Goal: Check status: Check status

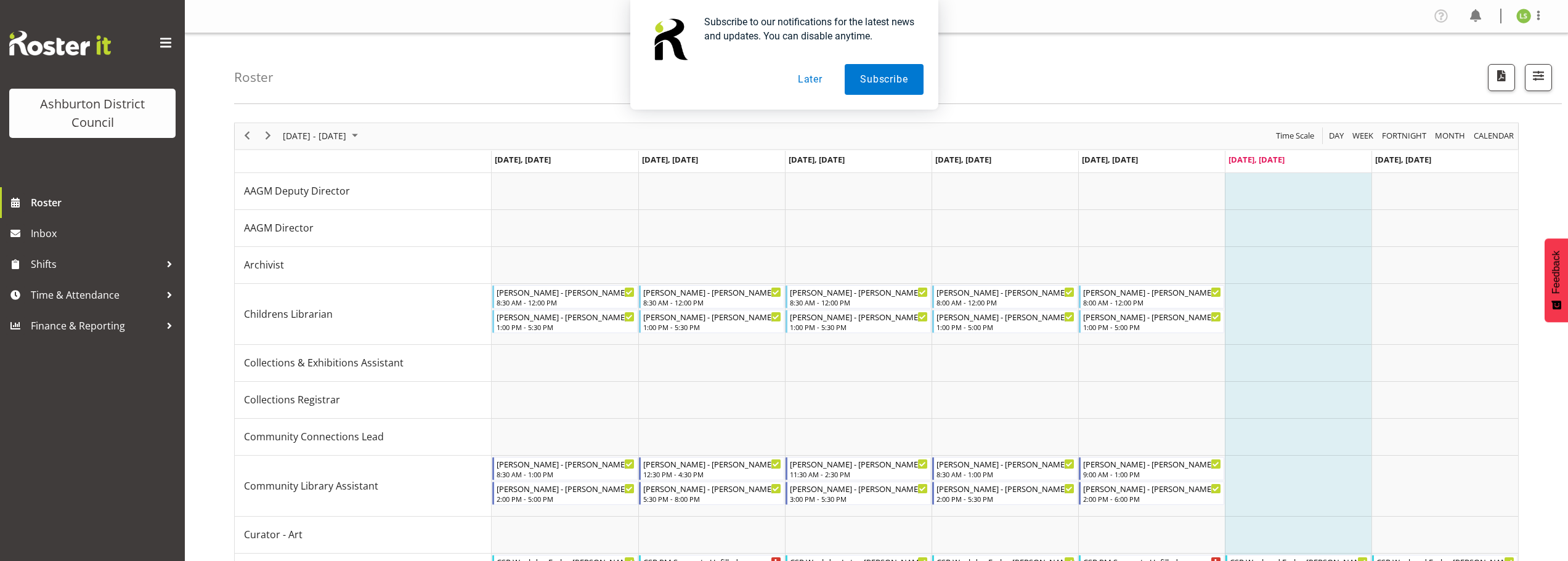
click at [810, 79] on button "Later" at bounding box center [810, 79] width 56 height 31
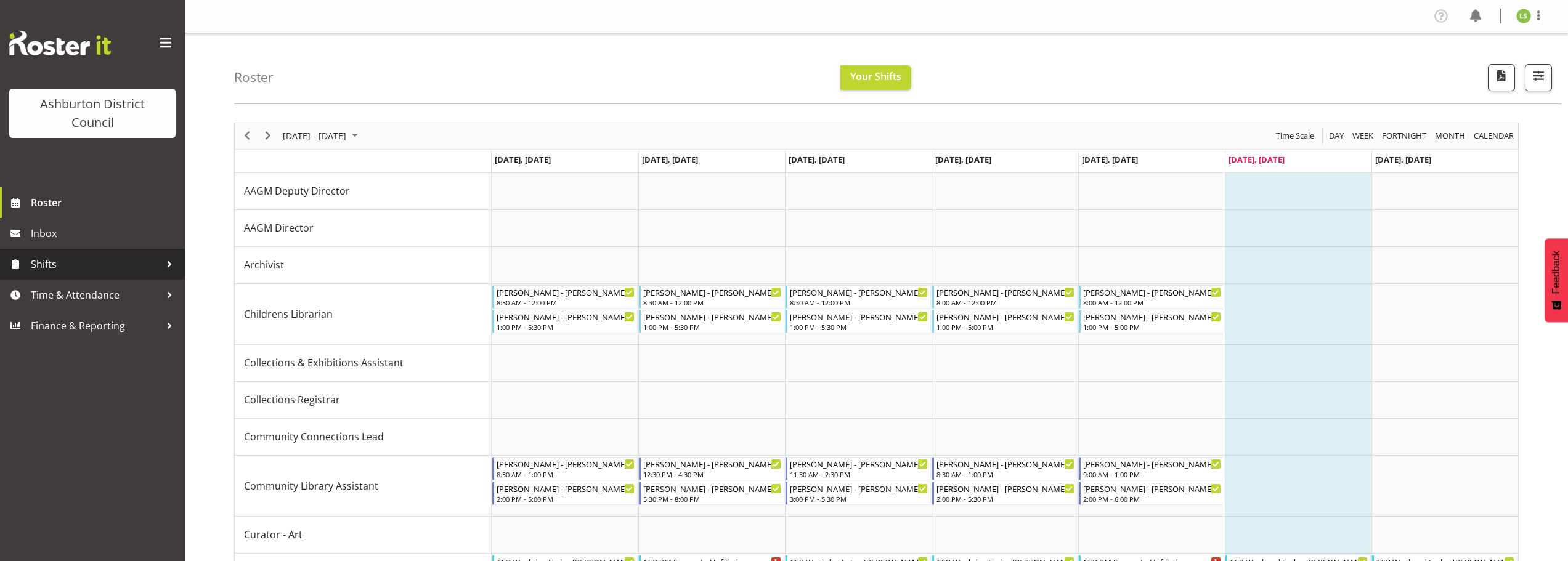
click at [106, 271] on span "Shifts" at bounding box center [95, 264] width 129 height 19
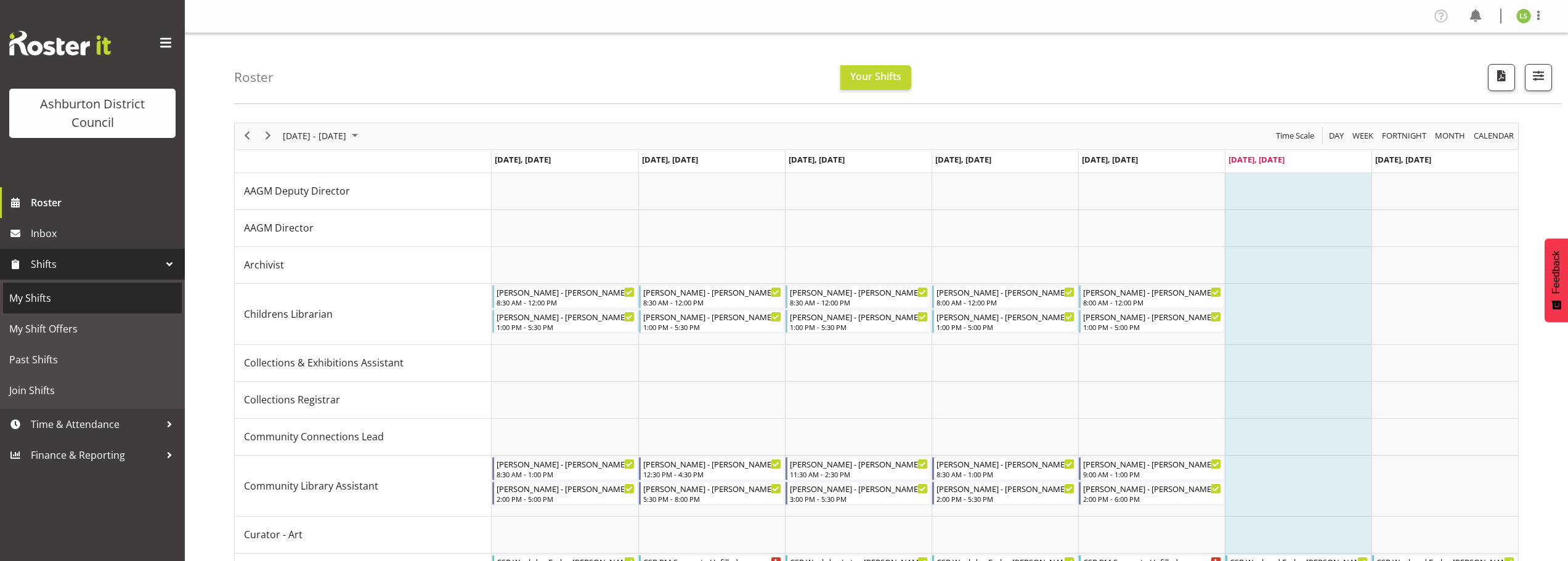
click at [99, 298] on span "My Shifts" at bounding box center [92, 298] width 166 height 19
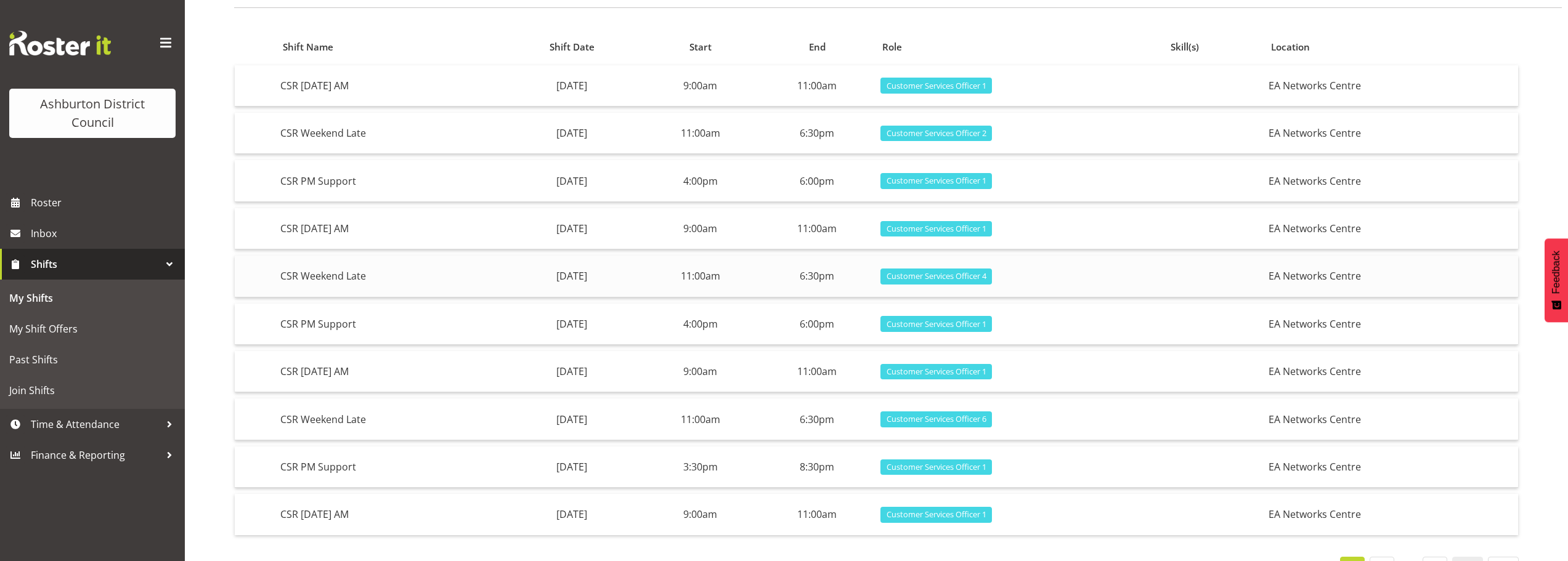
scroll to position [123, 0]
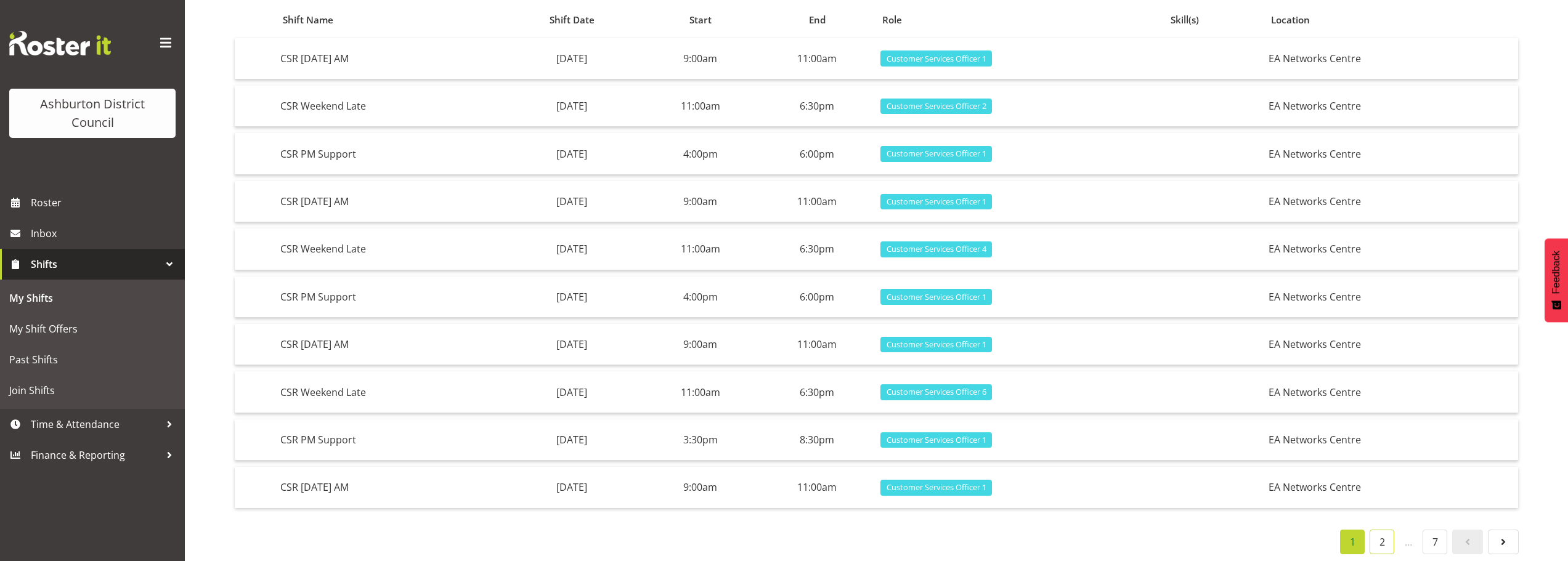
click at [1384, 545] on link "2" at bounding box center [1382, 542] width 25 height 25
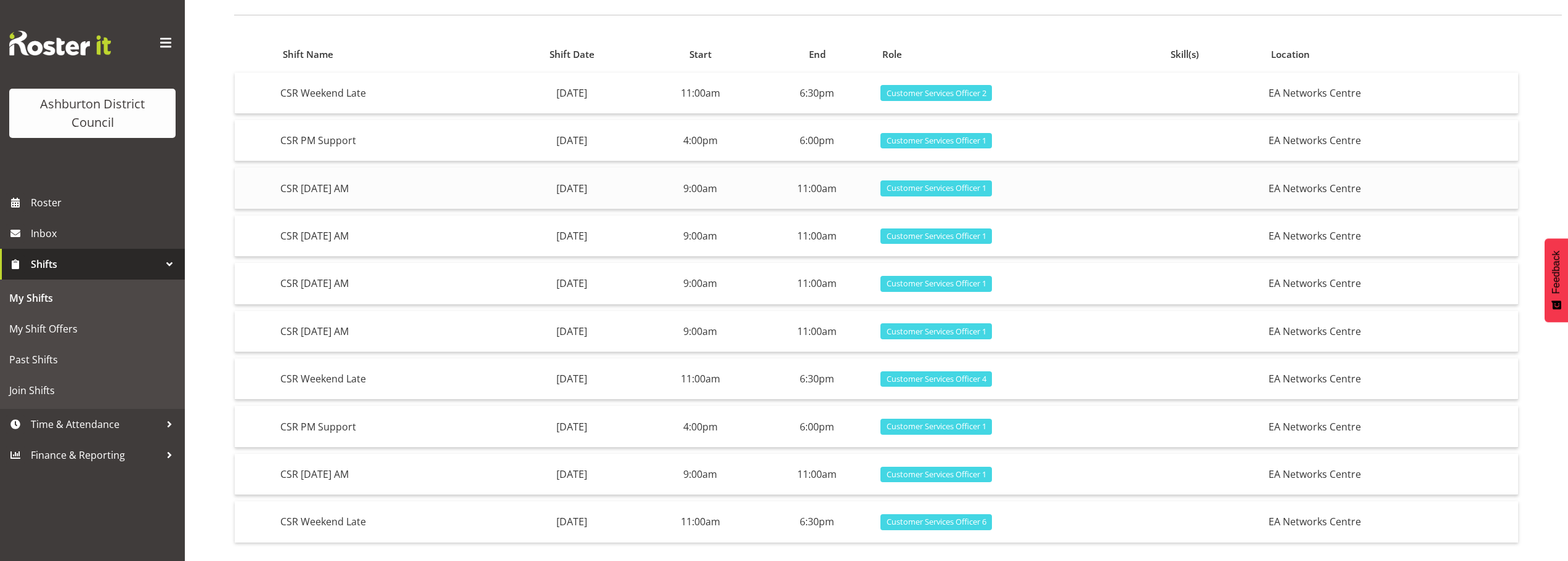
scroll to position [61, 0]
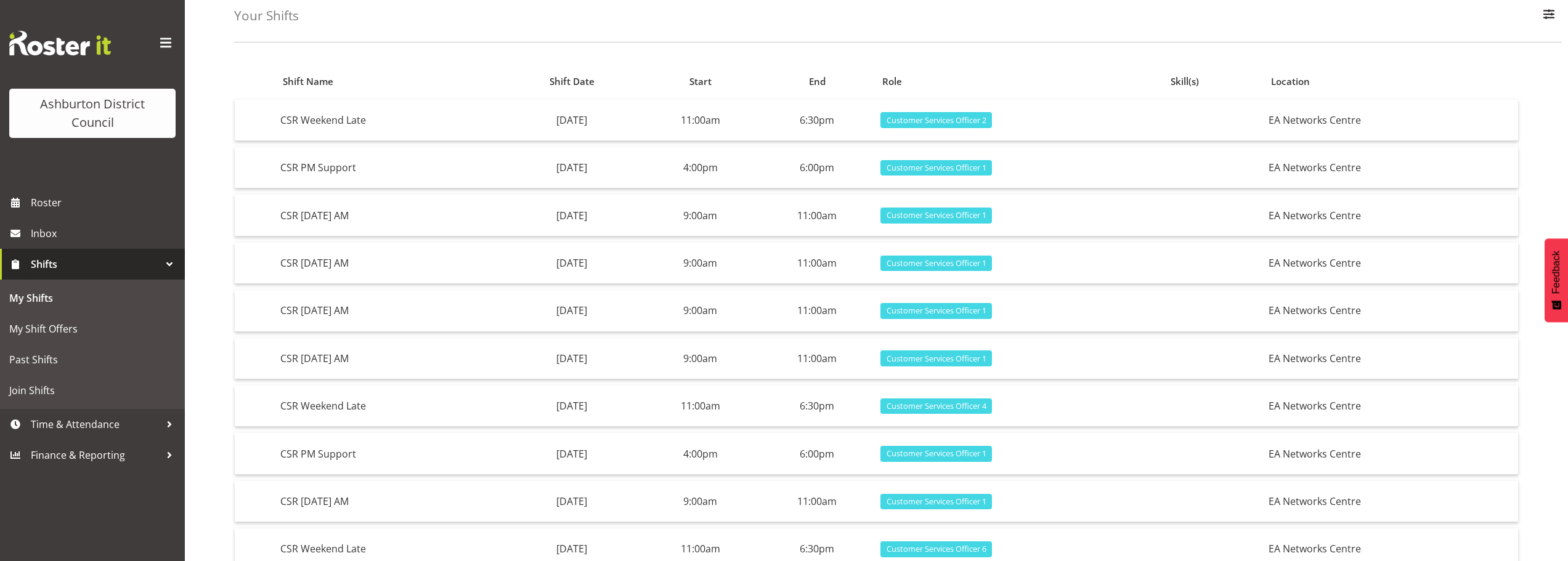
drag, startPoint x: 689, startPoint y: 146, endPoint x: 592, endPoint y: 69, distance: 123.8
click at [592, 69] on table "Shift Name Shift Date Start End Role Skill(s) Location CSR Weekend Late [DATE] …" at bounding box center [876, 320] width 1285 height 513
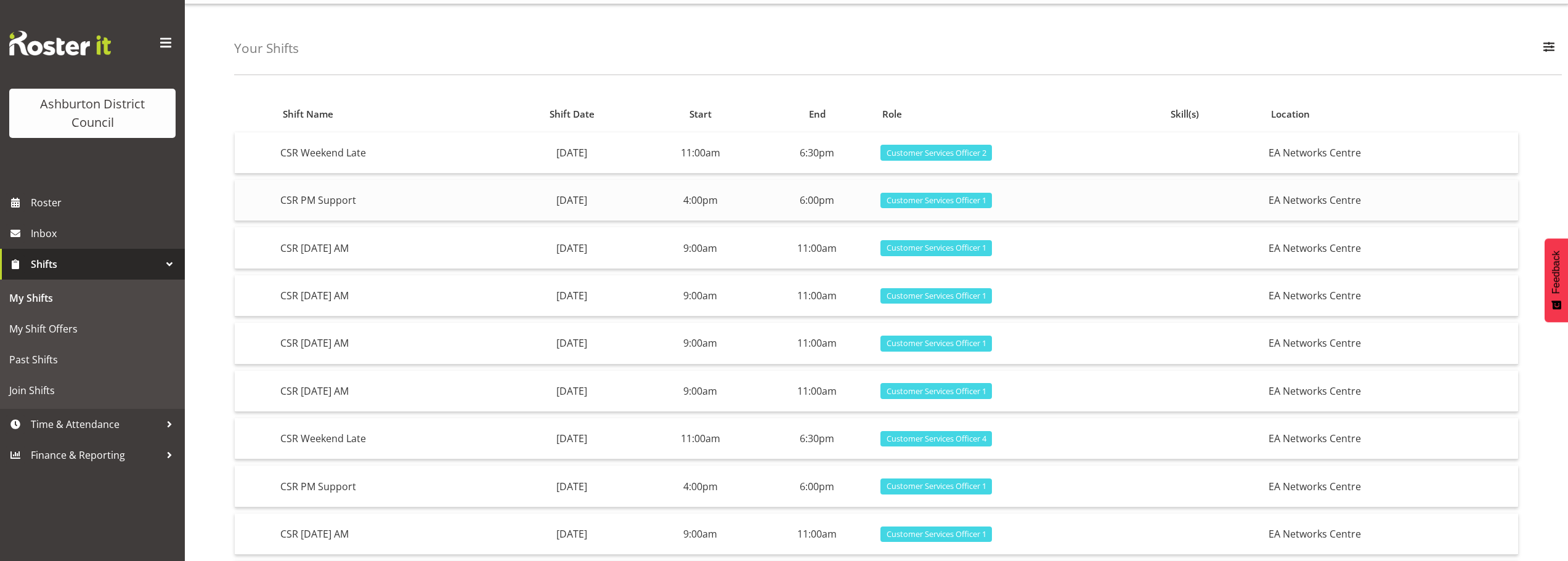
scroll to position [0, 0]
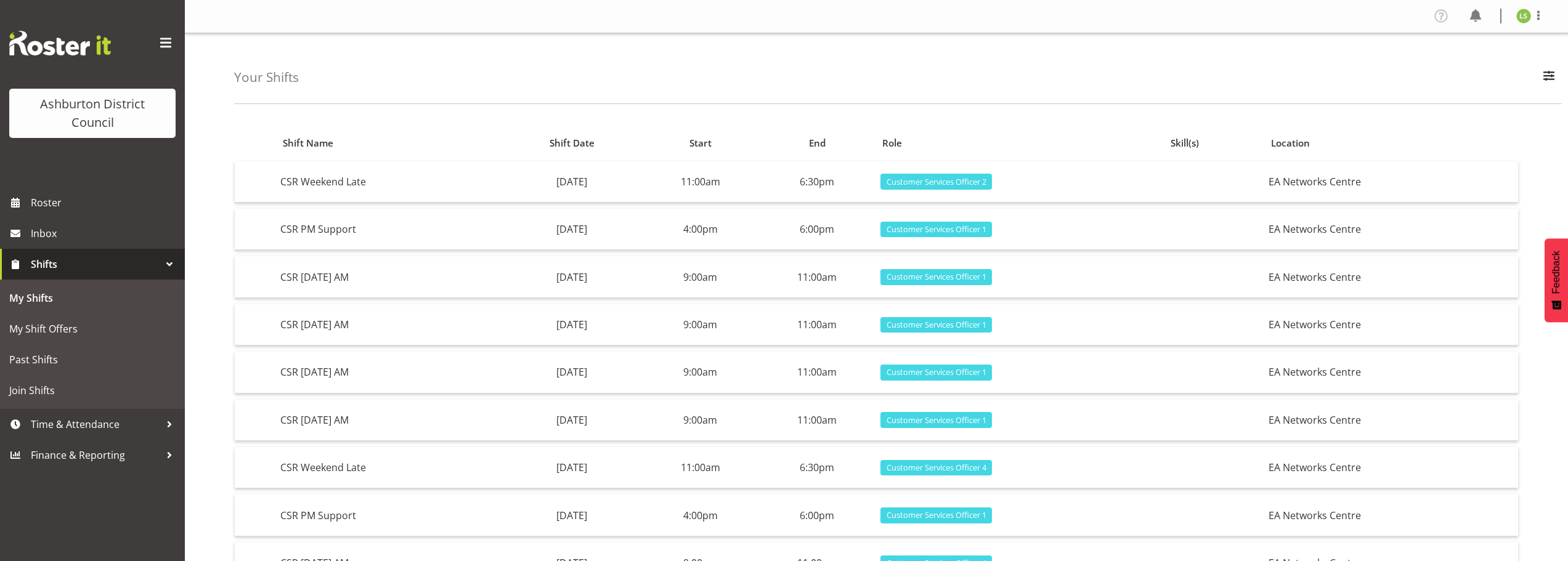
drag, startPoint x: 643, startPoint y: 170, endPoint x: 614, endPoint y: 85, distance: 89.8
click at [614, 85] on div "Your Shifts All Locations Art Gallery & Museum [GEOGRAPHIC_DATA] Library Tinwal…" at bounding box center [898, 69] width 1327 height 71
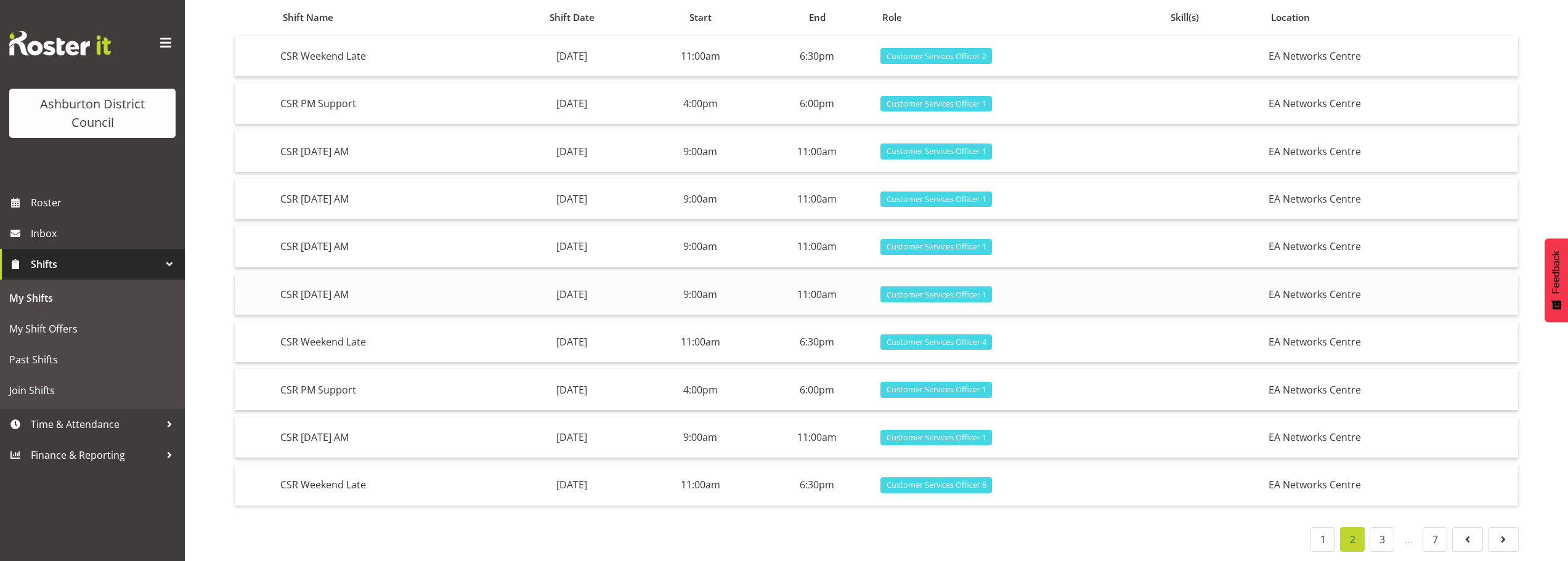
scroll to position [135, 0]
click at [1376, 527] on link "3" at bounding box center [1382, 540] width 25 height 25
click at [1385, 530] on link "4" at bounding box center [1382, 540] width 25 height 25
